Goal: Transaction & Acquisition: Purchase product/service

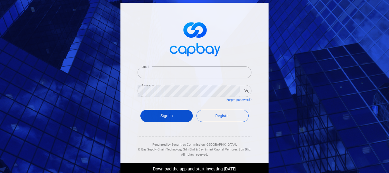
type input "[PERSON_NAME][EMAIL_ADDRESS][DOMAIN_NAME]"
click at [176, 117] on button "Sign In" at bounding box center [166, 115] width 52 height 12
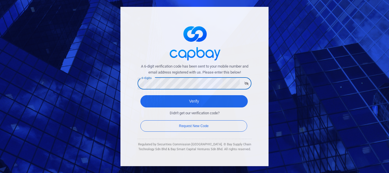
click at [140, 95] on button "Verify" at bounding box center [193, 101] width 107 height 12
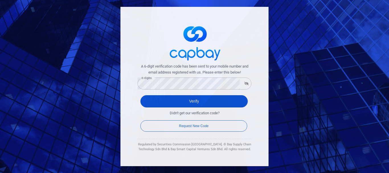
click at [236, 103] on button "Verify" at bounding box center [193, 101] width 107 height 12
click at [196, 104] on button "Verify" at bounding box center [193, 101] width 107 height 12
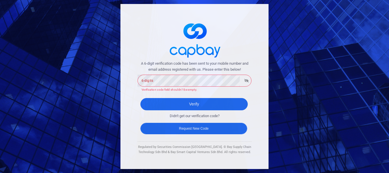
click at [194, 129] on button "Request New Code" at bounding box center [193, 128] width 107 height 11
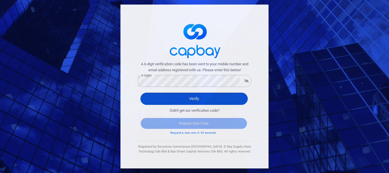
click at [160, 97] on button "Verify" at bounding box center [193, 98] width 107 height 12
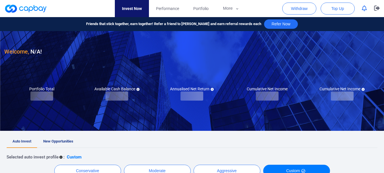
checkbox input "true"
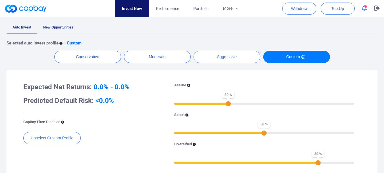
scroll to position [85, 0]
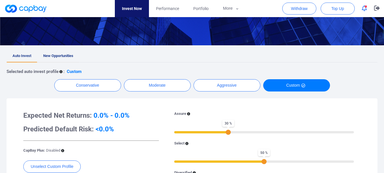
click at [65, 53] on link "New Opportunities" at bounding box center [58, 56] width 42 height 13
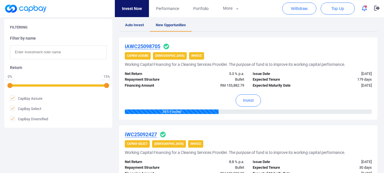
scroll to position [90, 0]
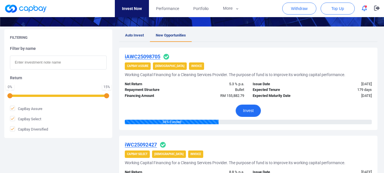
click at [248, 109] on button "Invest" at bounding box center [248, 110] width 25 height 12
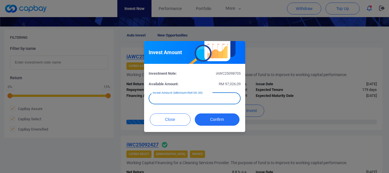
click at [220, 102] on input "text" at bounding box center [194, 98] width 92 height 12
type input "RM 500"
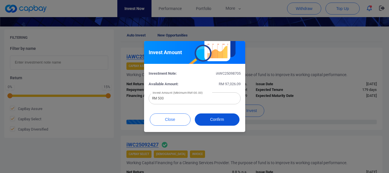
click at [225, 120] on button "Confirm" at bounding box center [217, 119] width 45 height 12
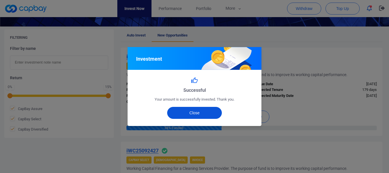
click at [198, 116] on button "Close" at bounding box center [194, 113] width 55 height 12
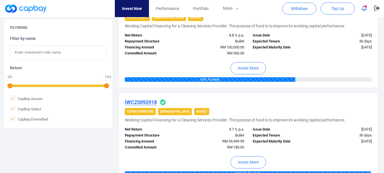
scroll to position [261, 0]
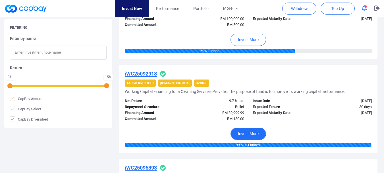
click at [255, 130] on button "Invest More" at bounding box center [249, 133] width 36 height 12
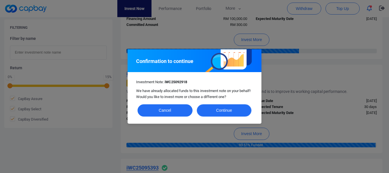
click at [218, 112] on button "Continue" at bounding box center [224, 110] width 55 height 12
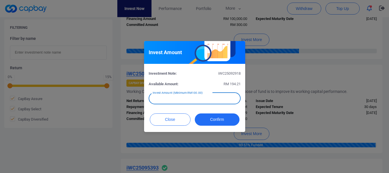
click at [211, 99] on input "text" at bounding box center [194, 98] width 92 height 12
type input "RM 194.21"
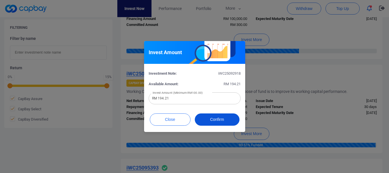
click at [215, 116] on button "Confirm" at bounding box center [217, 119] width 45 height 12
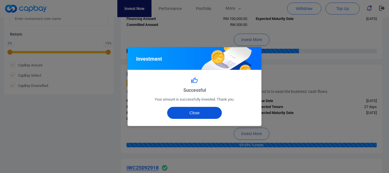
click at [200, 114] on button "Close" at bounding box center [194, 113] width 55 height 12
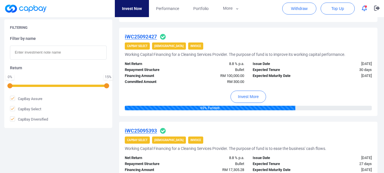
scroll to position [175, 0]
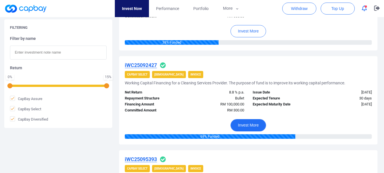
click at [252, 123] on button "Invest More" at bounding box center [249, 125] width 36 height 12
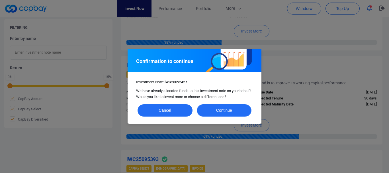
click at [235, 108] on button "Continue" at bounding box center [224, 110] width 55 height 12
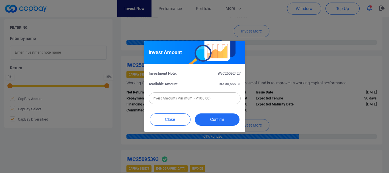
click at [214, 99] on input "text" at bounding box center [194, 98] width 92 height 12
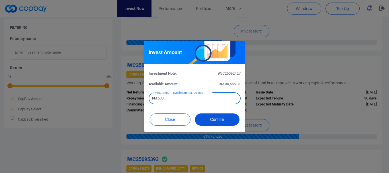
type input "RM 500"
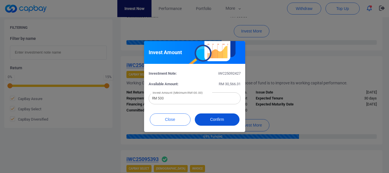
click at [213, 120] on button "Confirm" at bounding box center [217, 119] width 45 height 12
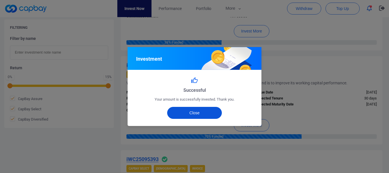
click at [205, 111] on button "Close" at bounding box center [194, 113] width 55 height 12
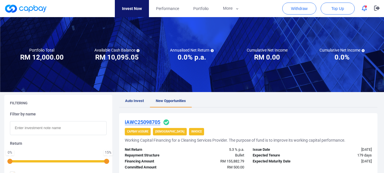
scroll to position [0, 0]
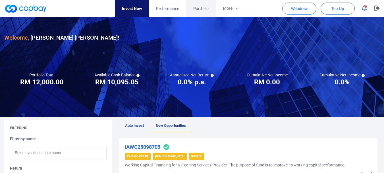
click at [198, 9] on span "Portfolio" at bounding box center [200, 8] width 15 height 6
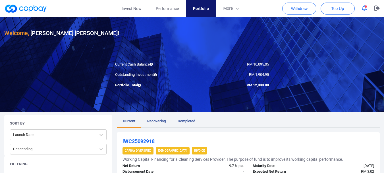
scroll to position [14, 0]
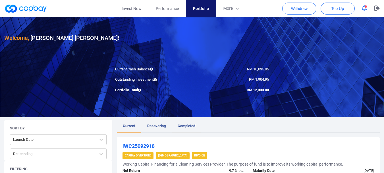
click at [189, 125] on span "Completed" at bounding box center [187, 125] width 18 height 4
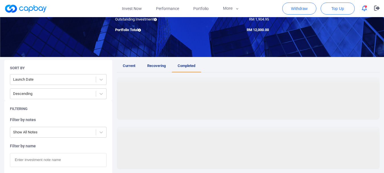
scroll to position [85, 0]
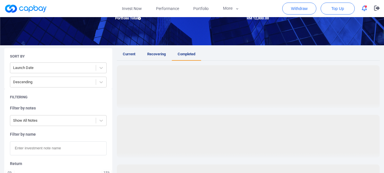
click at [155, 54] on span "Recovering" at bounding box center [156, 54] width 18 height 4
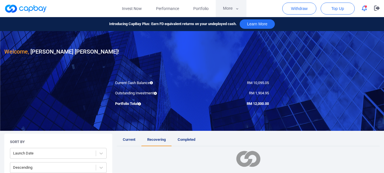
click at [225, 6] on button "More" at bounding box center [231, 8] width 30 height 17
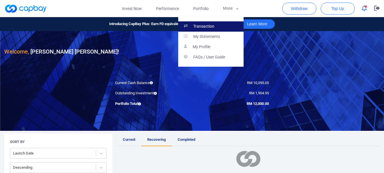
click at [204, 26] on p "Transaction" at bounding box center [203, 26] width 21 height 5
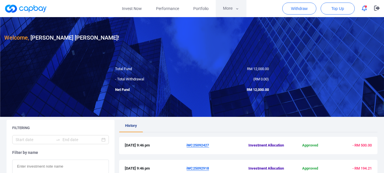
click at [234, 7] on button "More" at bounding box center [231, 8] width 30 height 17
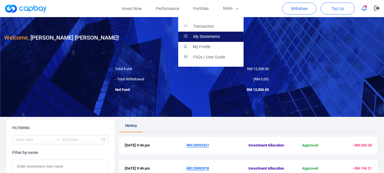
click at [214, 37] on p "My Statements" at bounding box center [206, 36] width 27 height 5
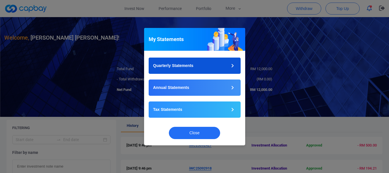
click at [214, 62] on button "Quarterly Statements" at bounding box center [194, 65] width 92 height 16
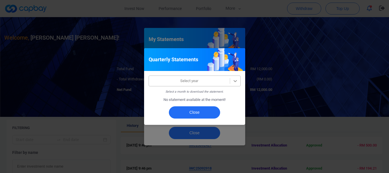
click at [233, 78] on icon at bounding box center [235, 81] width 6 height 6
click at [209, 82] on div at bounding box center [189, 80] width 75 height 7
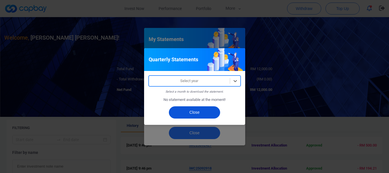
click at [207, 113] on button "Close" at bounding box center [194, 112] width 51 height 12
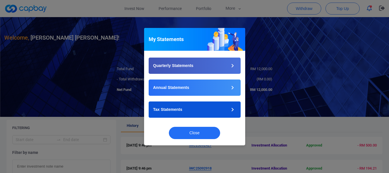
click at [222, 111] on button "Tax Statements" at bounding box center [194, 109] width 92 height 16
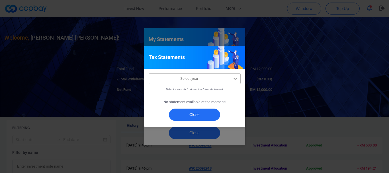
click at [234, 78] on icon at bounding box center [234, 79] width 3 height 2
click at [244, 55] on div "Tax Statements" at bounding box center [194, 57] width 101 height 23
click at [201, 113] on button "Close" at bounding box center [194, 114] width 51 height 12
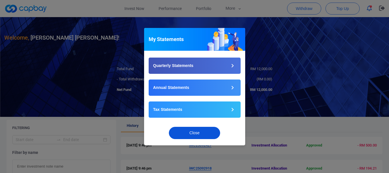
click at [190, 133] on button "Close" at bounding box center [194, 133] width 51 height 12
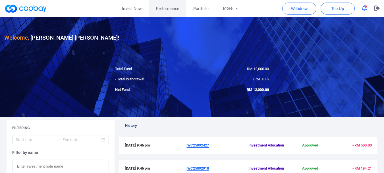
click at [173, 5] on span "Performance" at bounding box center [167, 8] width 23 height 6
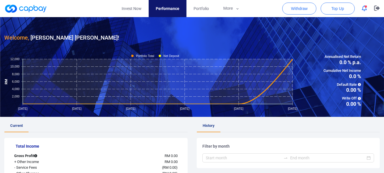
click at [363, 9] on icon "button" at bounding box center [364, 8] width 5 height 6
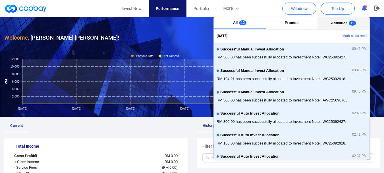
click at [333, 24] on span "Activities" at bounding box center [339, 23] width 16 height 4
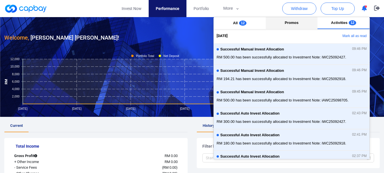
click at [296, 28] on button "Promos" at bounding box center [292, 23] width 52 height 12
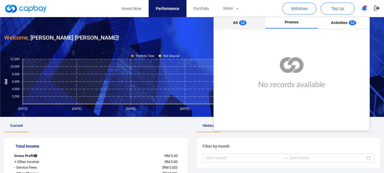
click at [237, 24] on span "All" at bounding box center [235, 22] width 5 height 4
